Goal: Download file/media

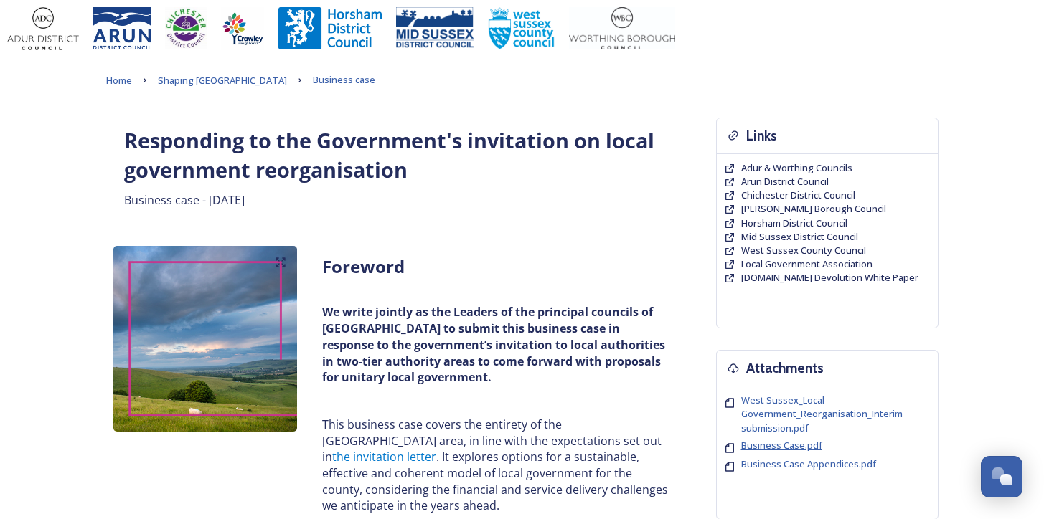
click at [786, 439] on span "Business Case.pdf" at bounding box center [781, 445] width 81 height 13
click at [786, 442] on span "Business Case.pdf" at bounding box center [781, 445] width 81 height 13
click at [796, 468] on span "Business Case Appendices.pdf" at bounding box center [808, 464] width 135 height 13
click at [805, 465] on span "Business Case Appendices.pdf" at bounding box center [808, 464] width 135 height 13
